Goal: Transaction & Acquisition: Purchase product/service

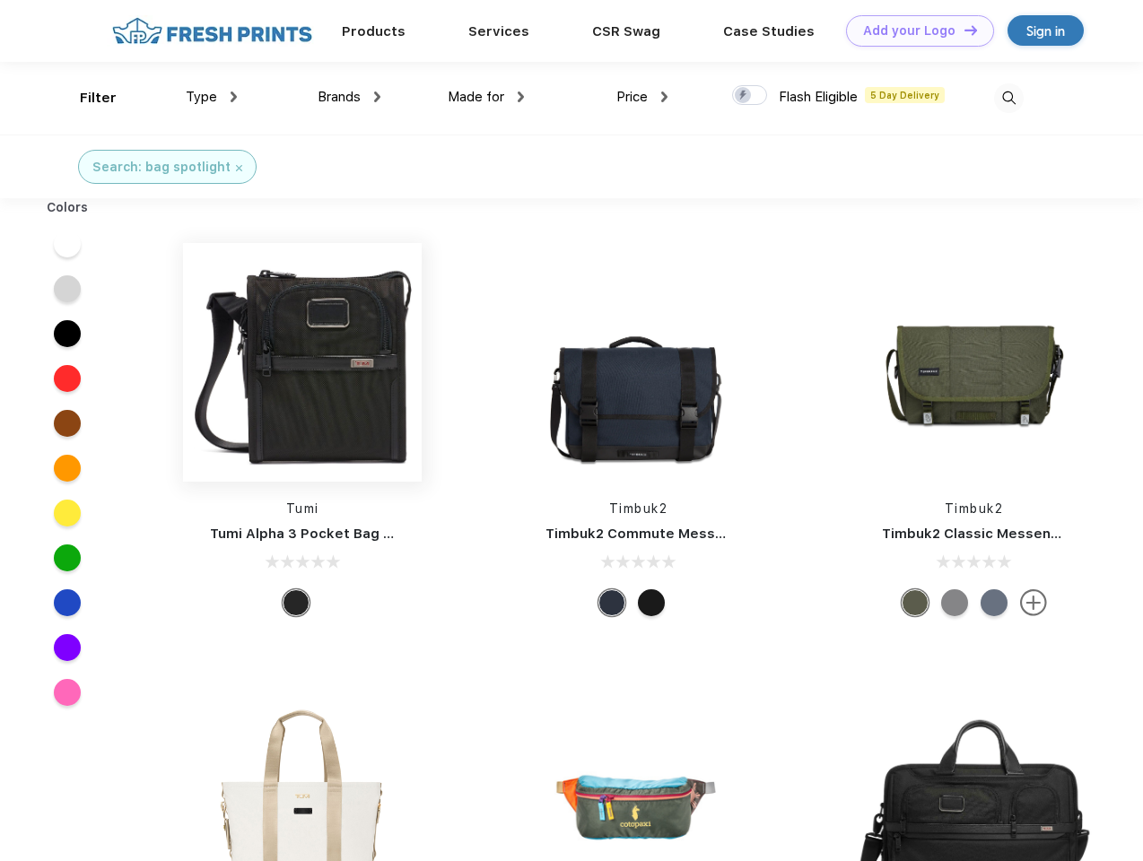
scroll to position [1, 0]
click at [913, 30] on link "Add your Logo Design Tool" at bounding box center [920, 30] width 148 height 31
click at [0, 0] on div "Design Tool" at bounding box center [0, 0] width 0 height 0
click at [962, 30] on link "Add your Logo Design Tool" at bounding box center [920, 30] width 148 height 31
click at [86, 98] on div "Filter" at bounding box center [98, 98] width 37 height 21
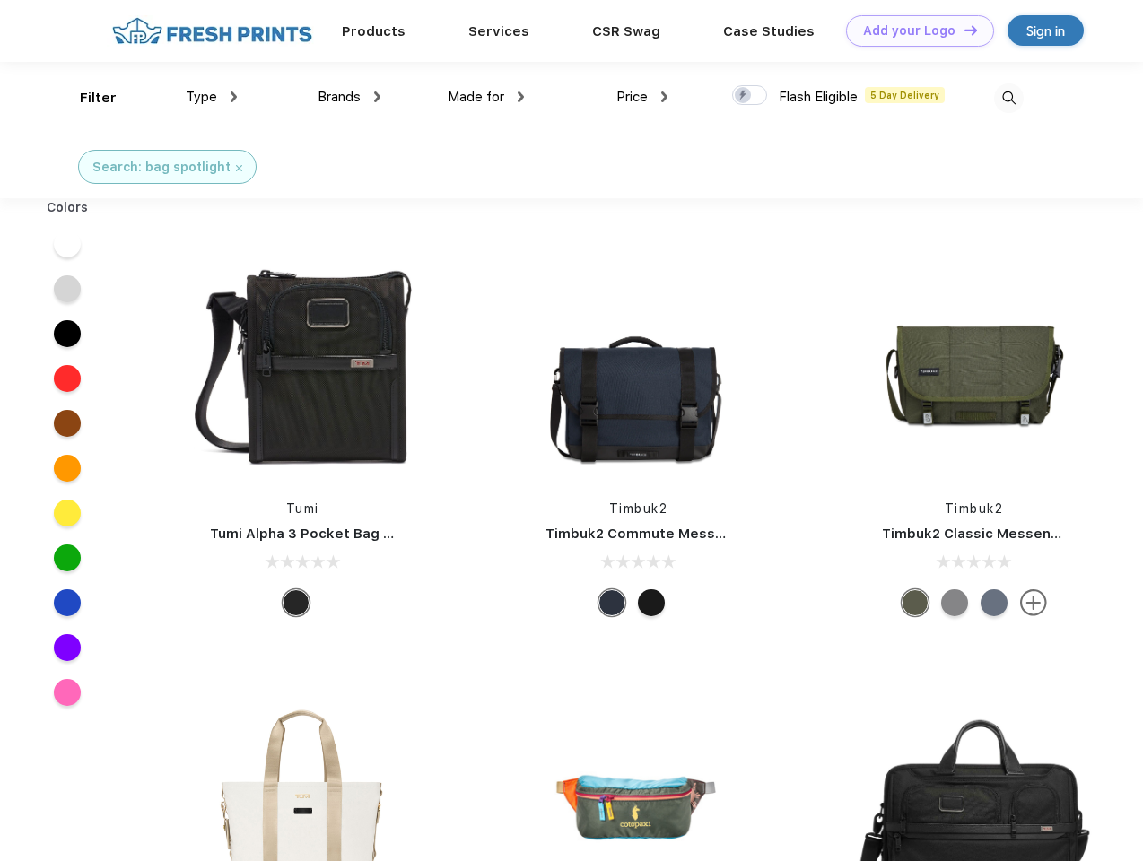
click at [212, 97] on span "Type" at bounding box center [201, 97] width 31 height 16
click at [349, 97] on span "Brands" at bounding box center [338, 97] width 43 height 16
click at [486, 97] on span "Made for" at bounding box center [476, 97] width 56 height 16
click at [642, 97] on span "Price" at bounding box center [631, 97] width 31 height 16
click at [750, 96] on div at bounding box center [749, 95] width 35 height 20
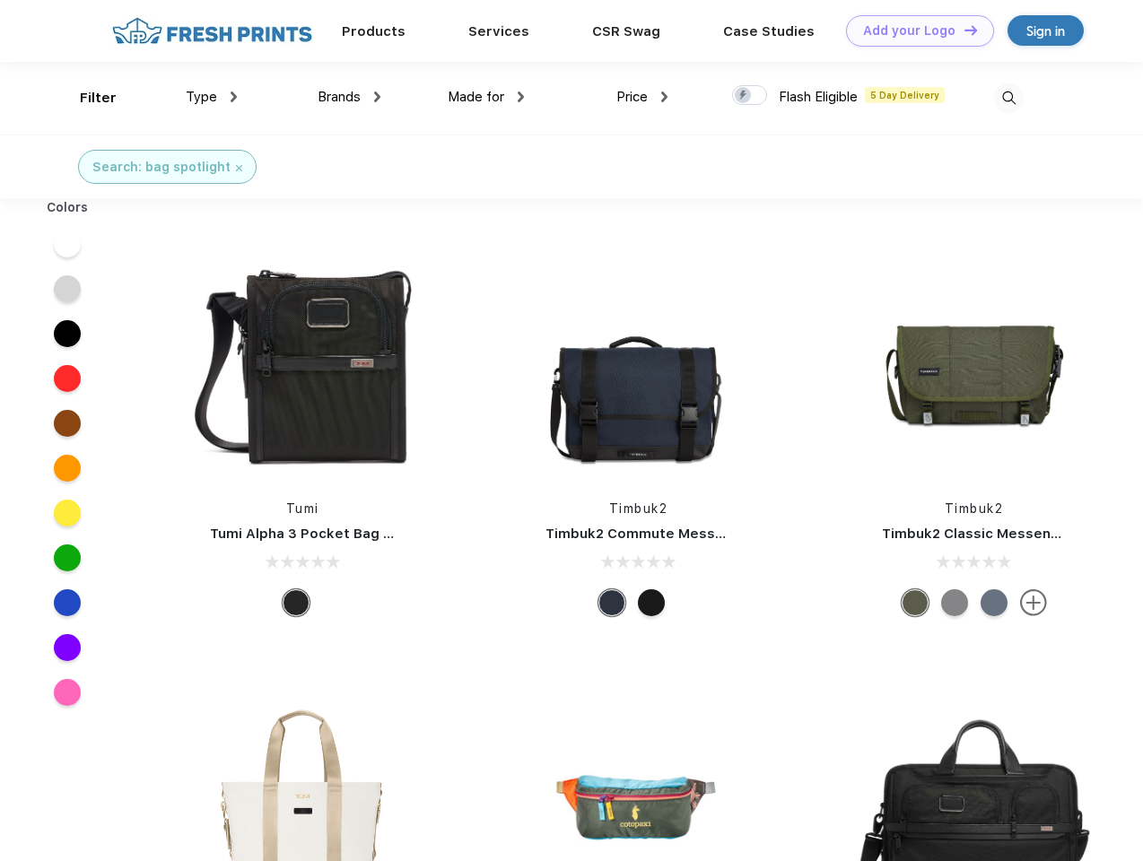
click at [743, 96] on input "checkbox" at bounding box center [738, 90] width 12 height 12
click at [1008, 98] on img at bounding box center [1009, 98] width 30 height 30
